Goal: Information Seeking & Learning: Check status

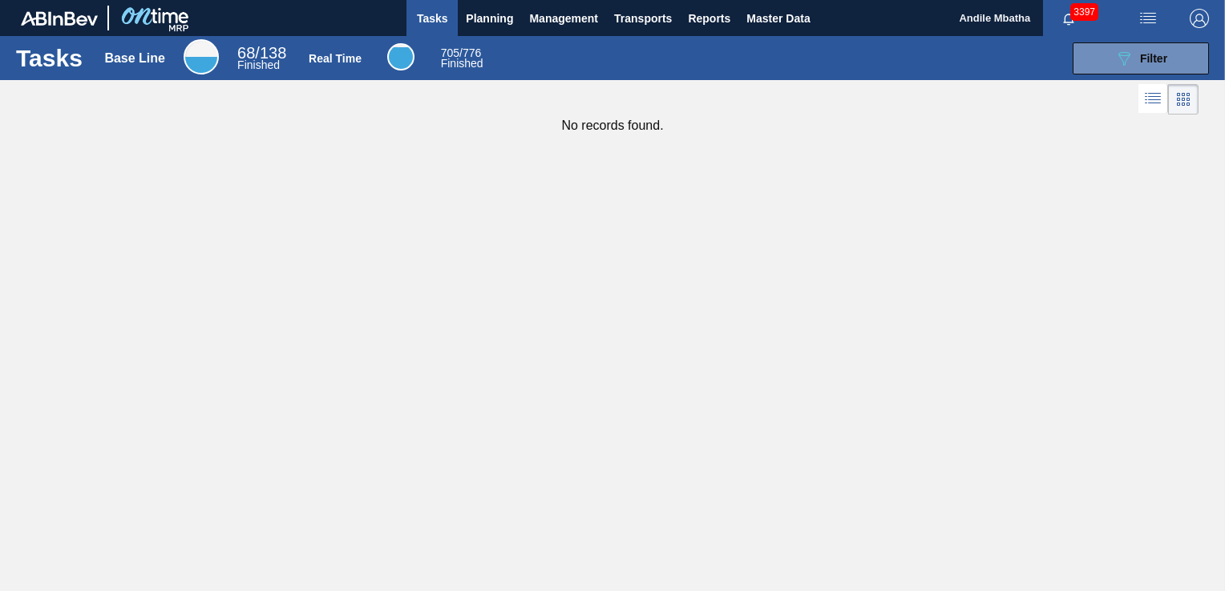
click at [565, 369] on div "Tasks Base Line 68 / 138 Finished Real Time 705 / 776 Finished 089F7B8B-B2A5-4A…" at bounding box center [612, 278] width 1225 height 484
drag, startPoint x: 0, startPoint y: 0, endPoint x: 513, endPoint y: 111, distance: 524.7
click at [513, 111] on div "Tasks Base Line 68 / 138 Finished Real Time 705 / 776 Finished 089F7B8B-B2A5-4A…" at bounding box center [612, 278] width 1225 height 484
drag, startPoint x: 513, startPoint y: 111, endPoint x: 487, endPoint y: 14, distance: 100.3
click at [487, 14] on span "Planning" at bounding box center [489, 18] width 47 height 19
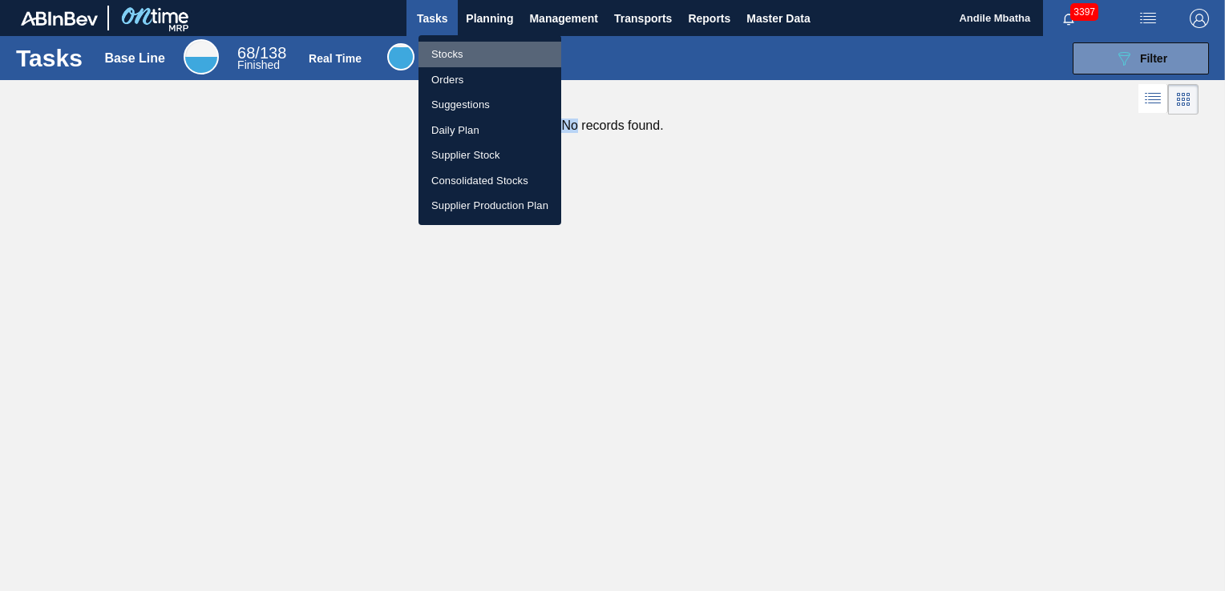
click at [488, 52] on li "Stocks" at bounding box center [489, 55] width 143 height 26
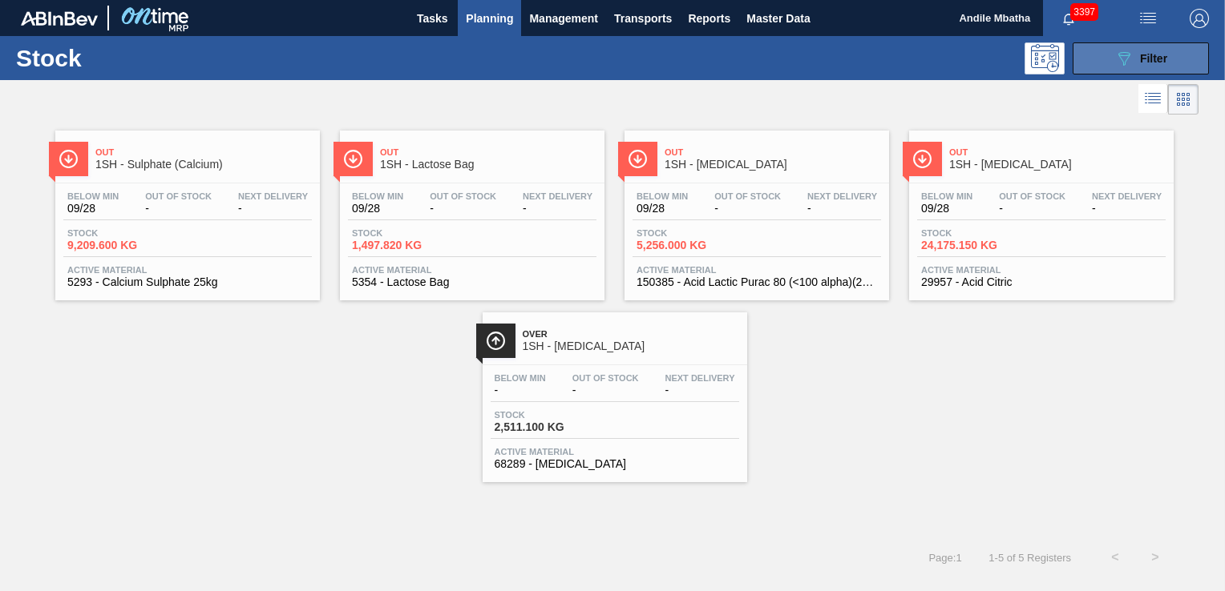
click at [1125, 56] on icon "089F7B8B-B2A5-4AFE-B5C0-19BA573D28AC" at bounding box center [1123, 58] width 19 height 19
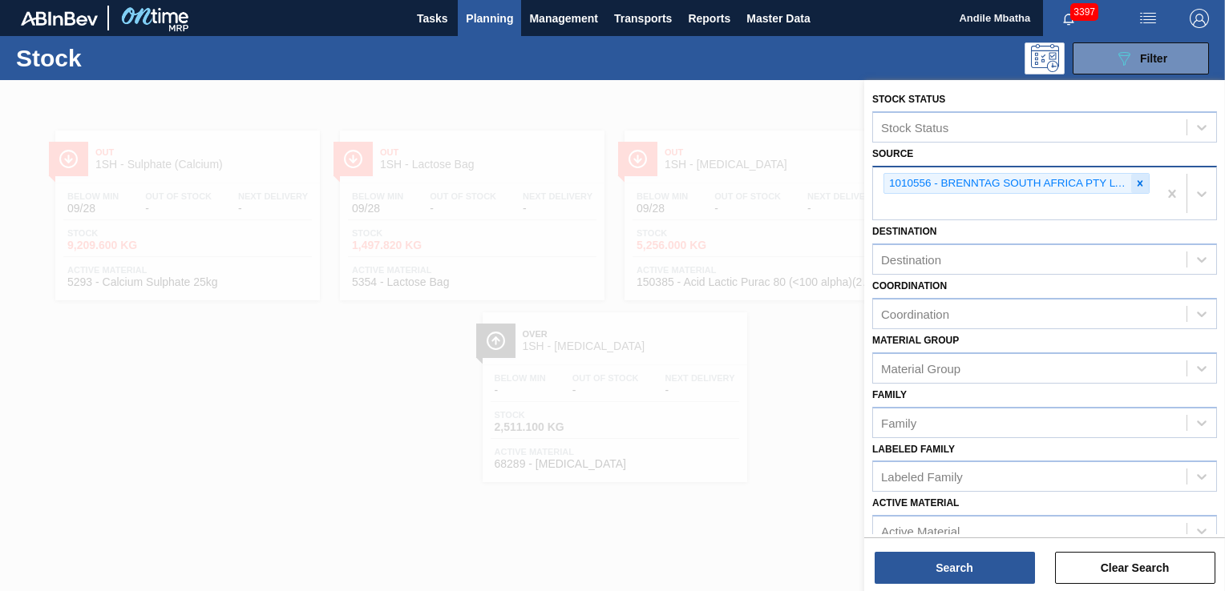
click at [1136, 183] on icon at bounding box center [1139, 183] width 11 height 11
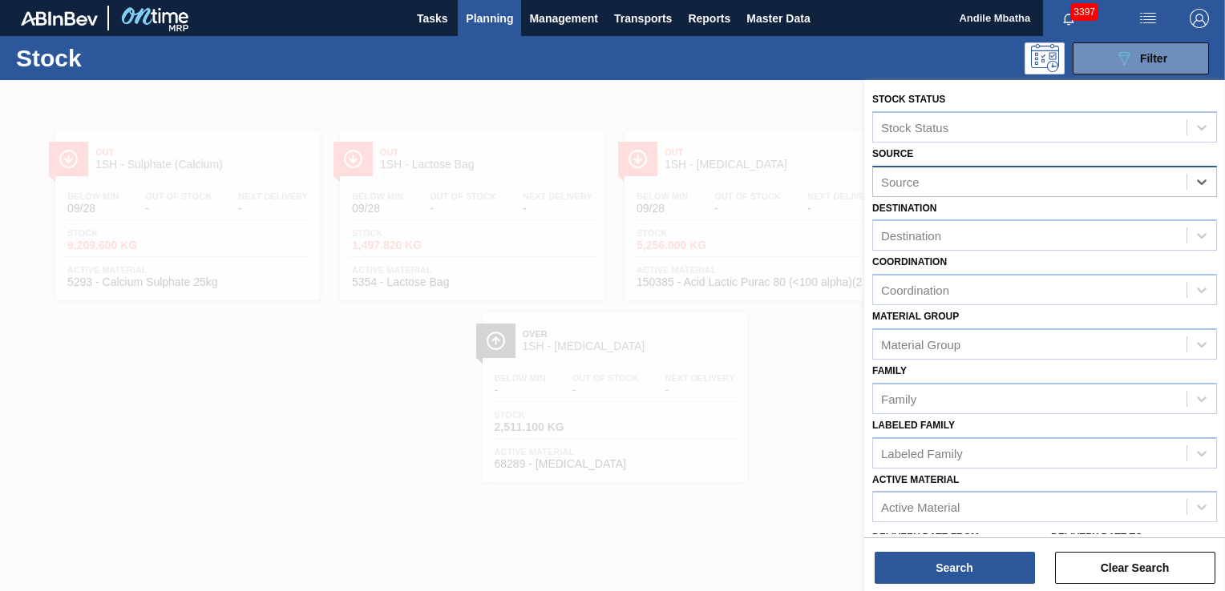
click at [1019, 178] on div "Source" at bounding box center [1029, 181] width 313 height 23
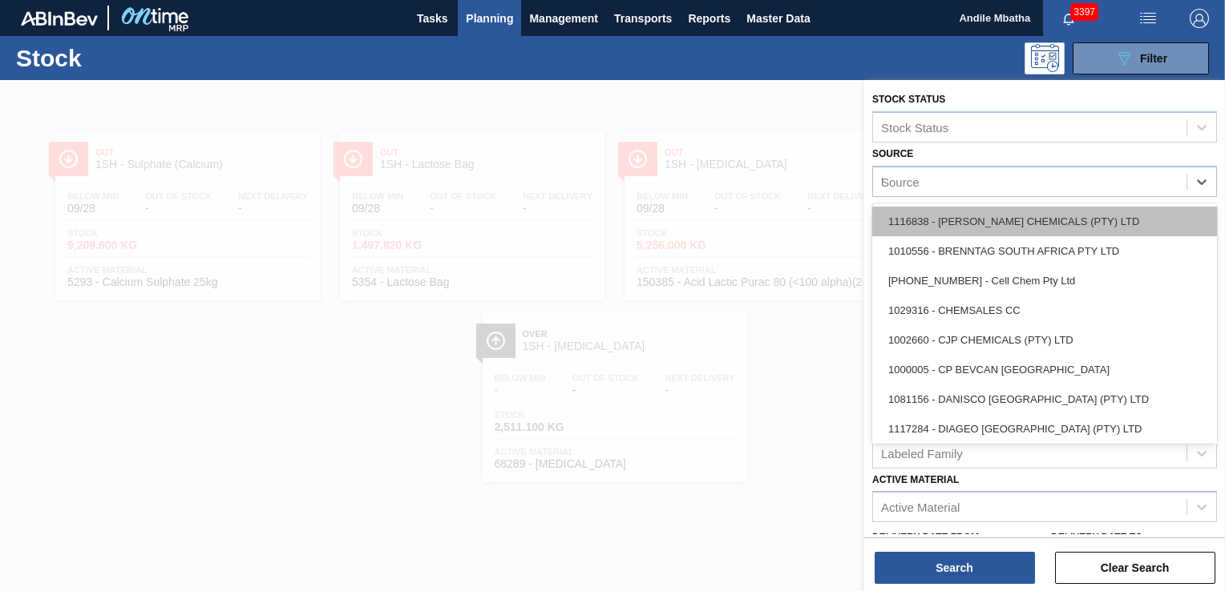
type input "EU"
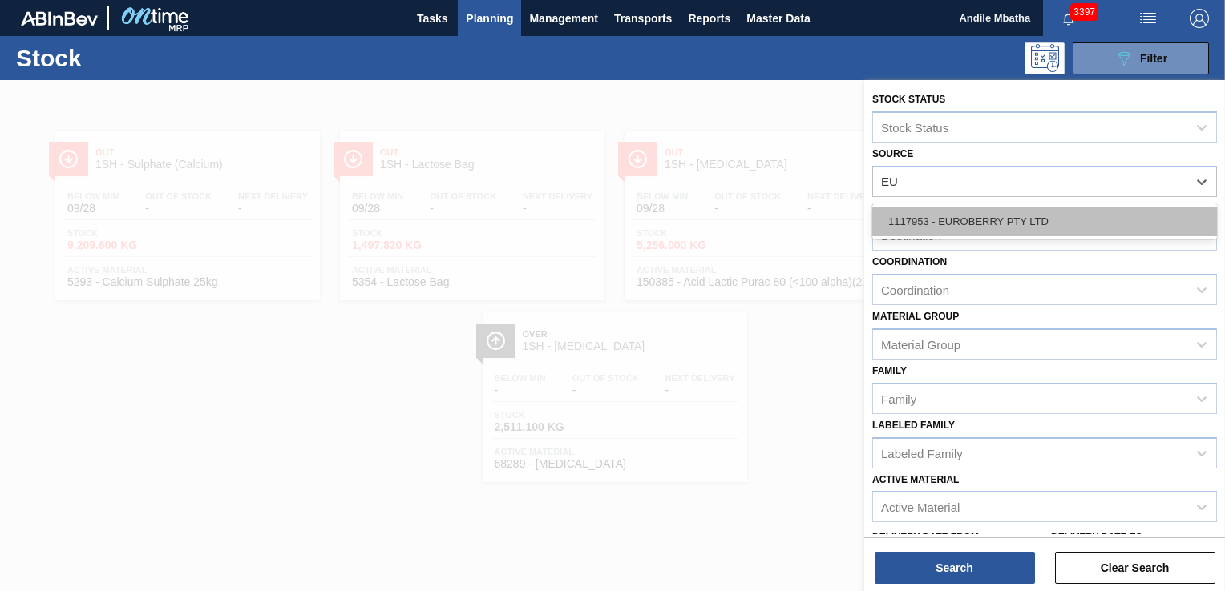
click at [1052, 224] on div "1117953 - EUROBERRY PTY LTD" at bounding box center [1044, 222] width 345 height 30
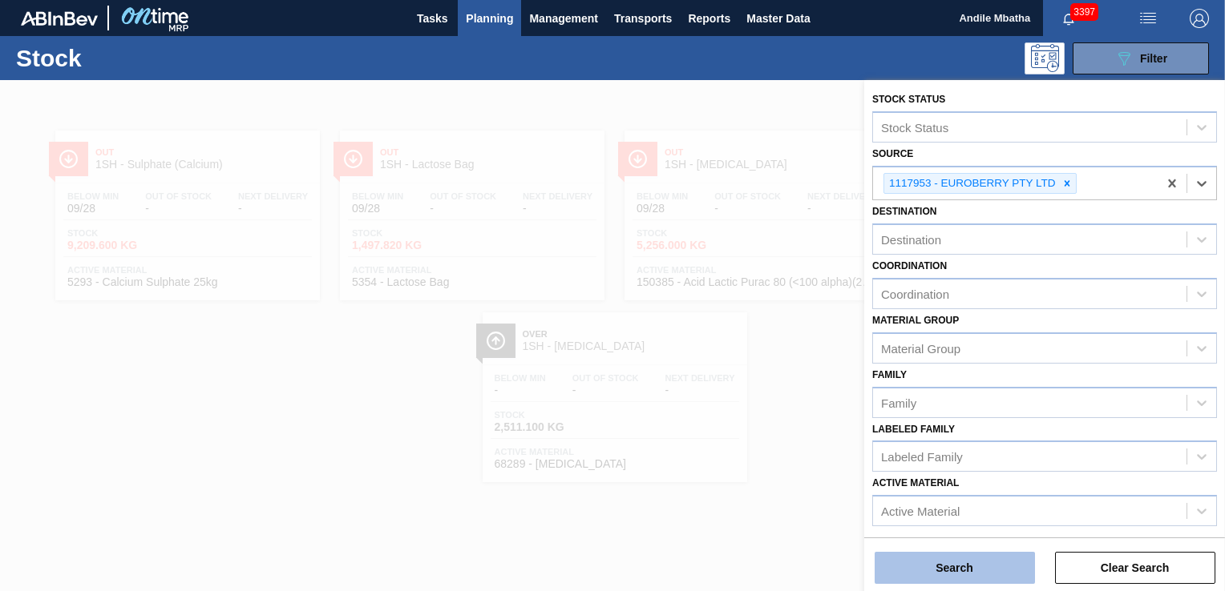
click at [959, 564] on button "Search" at bounding box center [954, 568] width 160 height 32
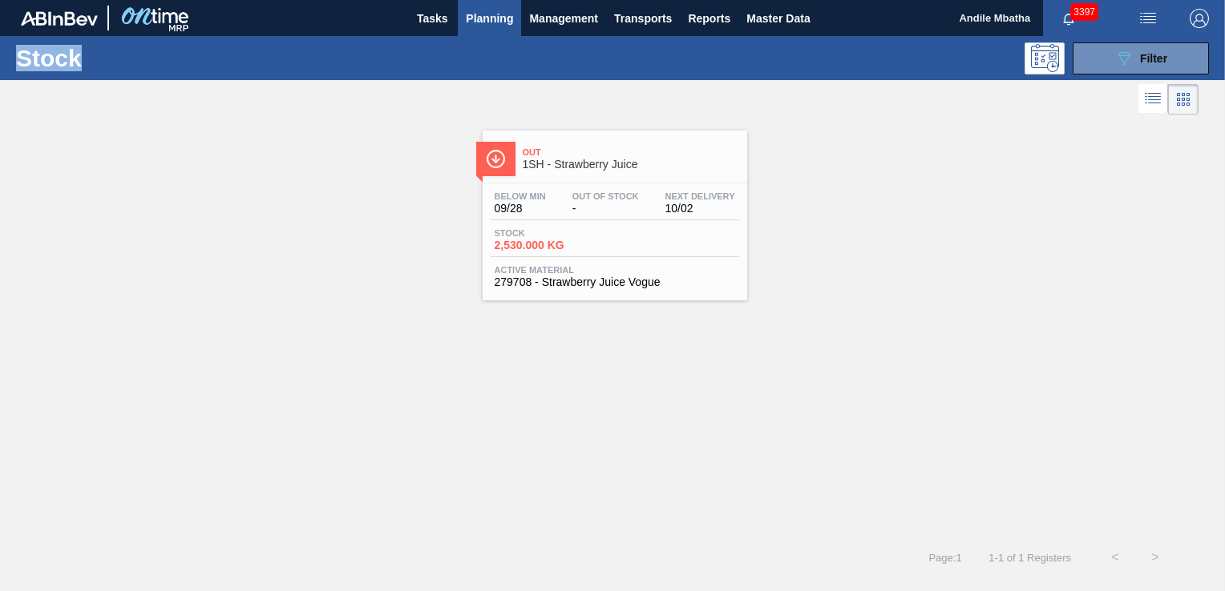
click at [555, 184] on div "Below Min 09/28 Out Of Stock - Next Delivery 10/02 Stock 2,530.000 KG Active Ma…" at bounding box center [614, 238] width 264 height 109
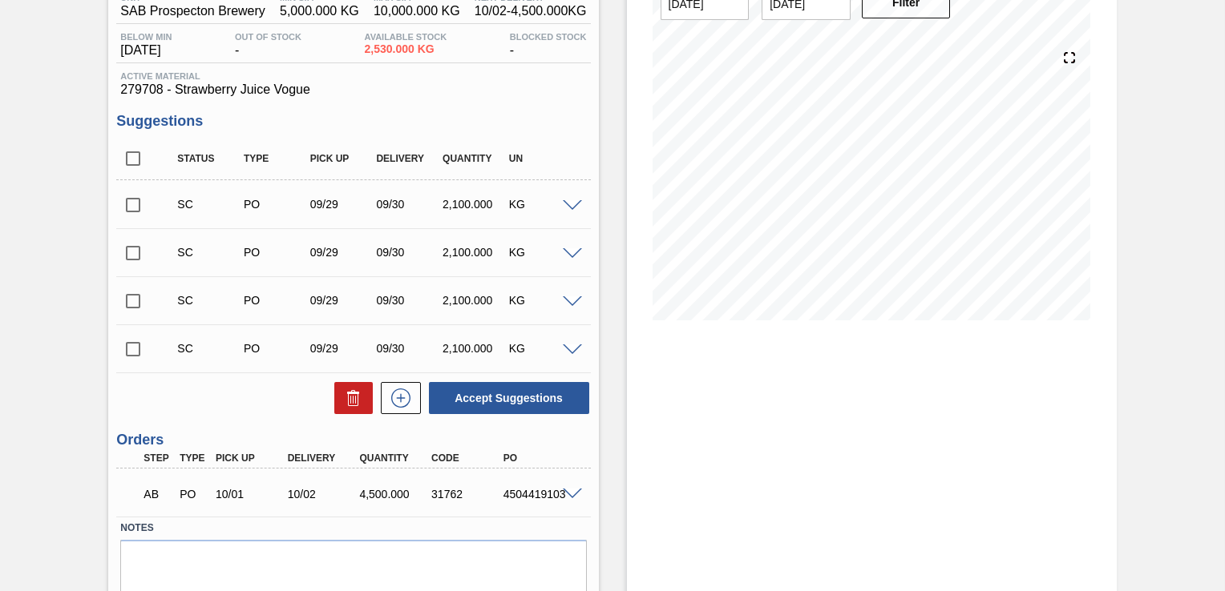
scroll to position [168, 0]
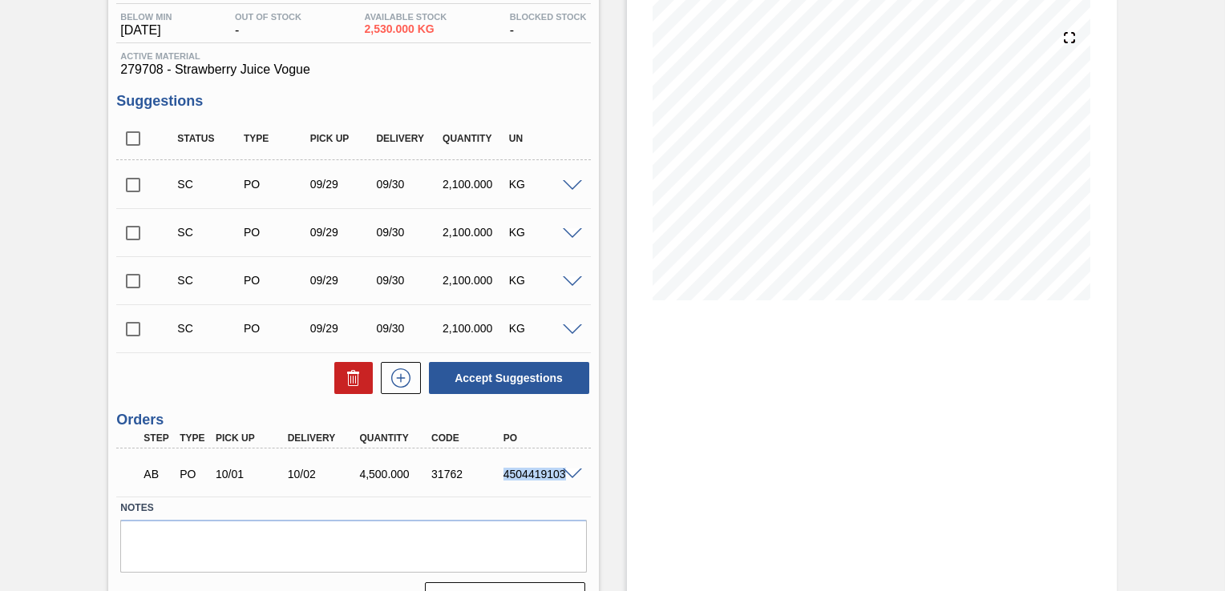
drag, startPoint x: 500, startPoint y: 473, endPoint x: 563, endPoint y: 470, distance: 62.6
click at [563, 470] on div "AB PO 10/01 10/02 4,500.000 31762 4504419103" at bounding box center [353, 473] width 474 height 40
copy div "4504419103"
